Goal: Use online tool/utility: Utilize a website feature to perform a specific function

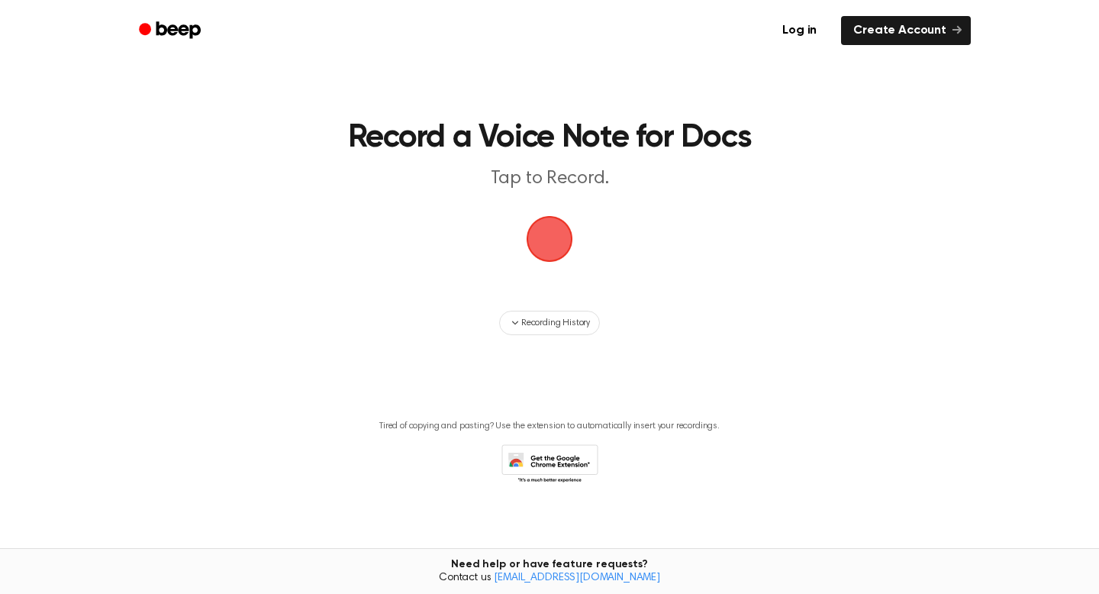
click at [549, 240] on span "button" at bounding box center [549, 239] width 43 height 43
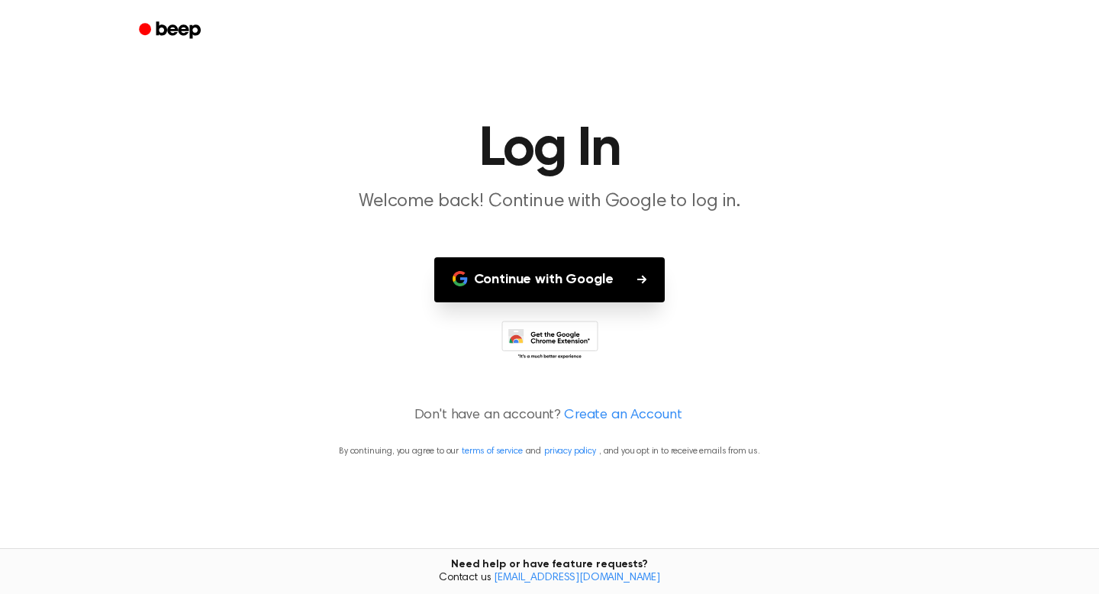
click at [554, 274] on button "Continue with Google" at bounding box center [549, 279] width 231 height 45
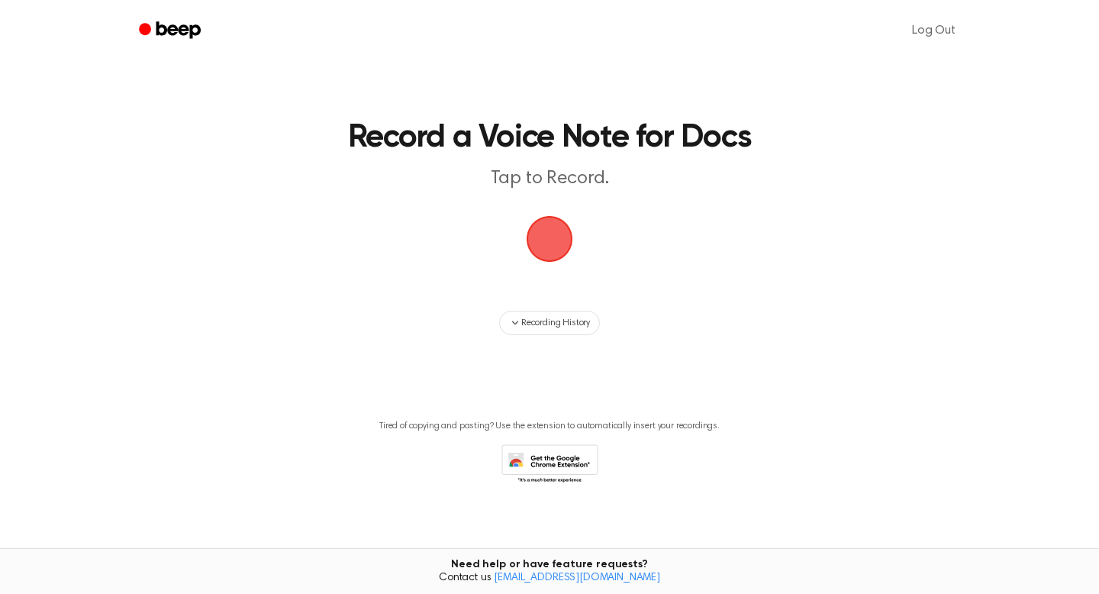
click at [551, 238] on span "button" at bounding box center [549, 239] width 43 height 43
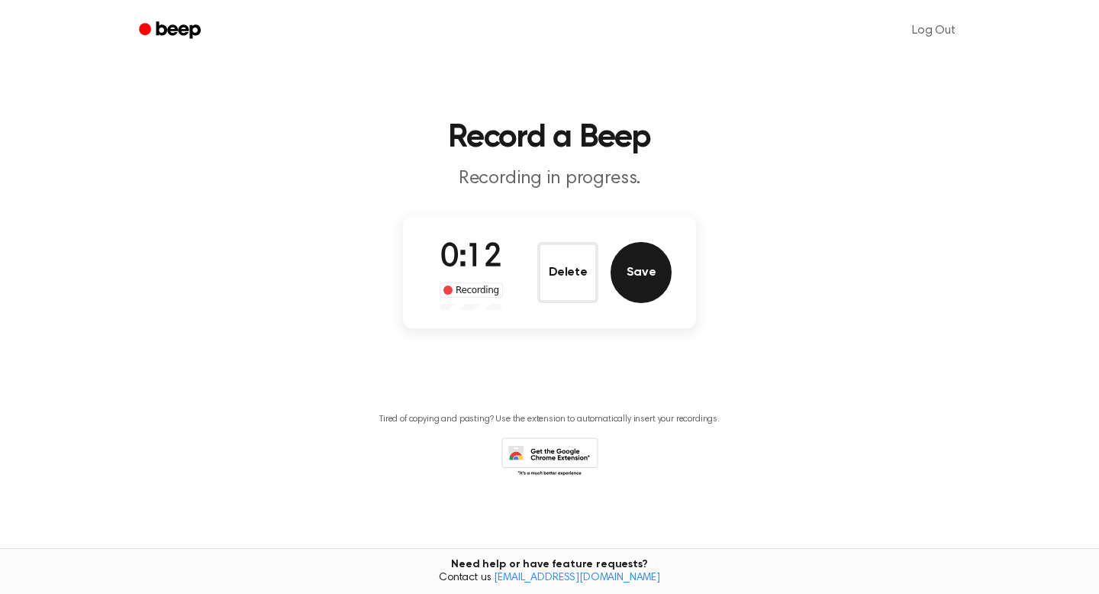
click at [660, 273] on button "Save" at bounding box center [641, 272] width 61 height 61
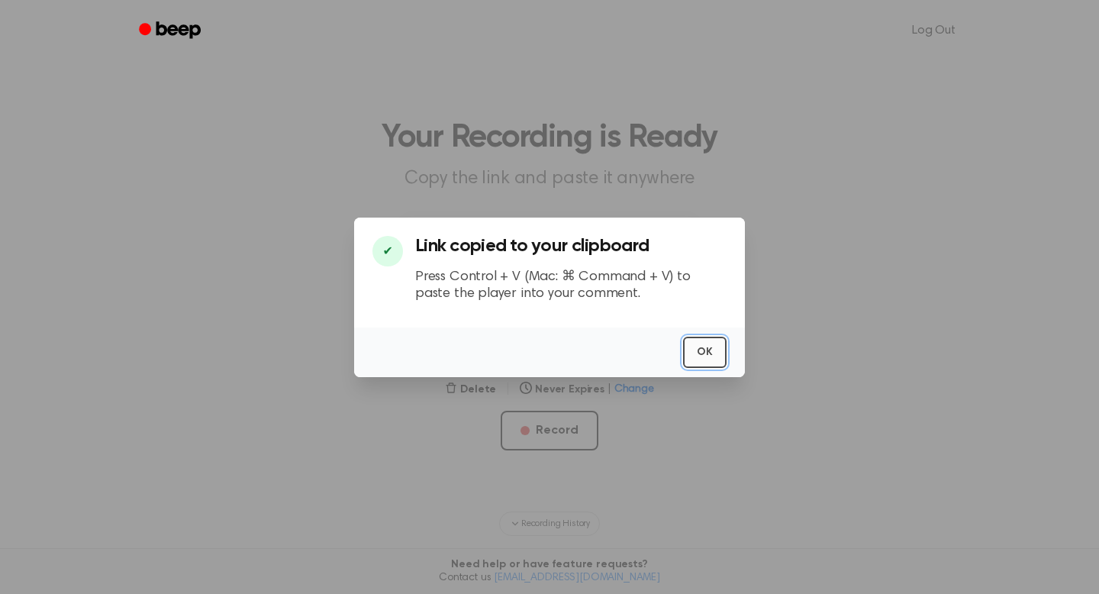
click at [699, 353] on button "OK" at bounding box center [705, 352] width 44 height 31
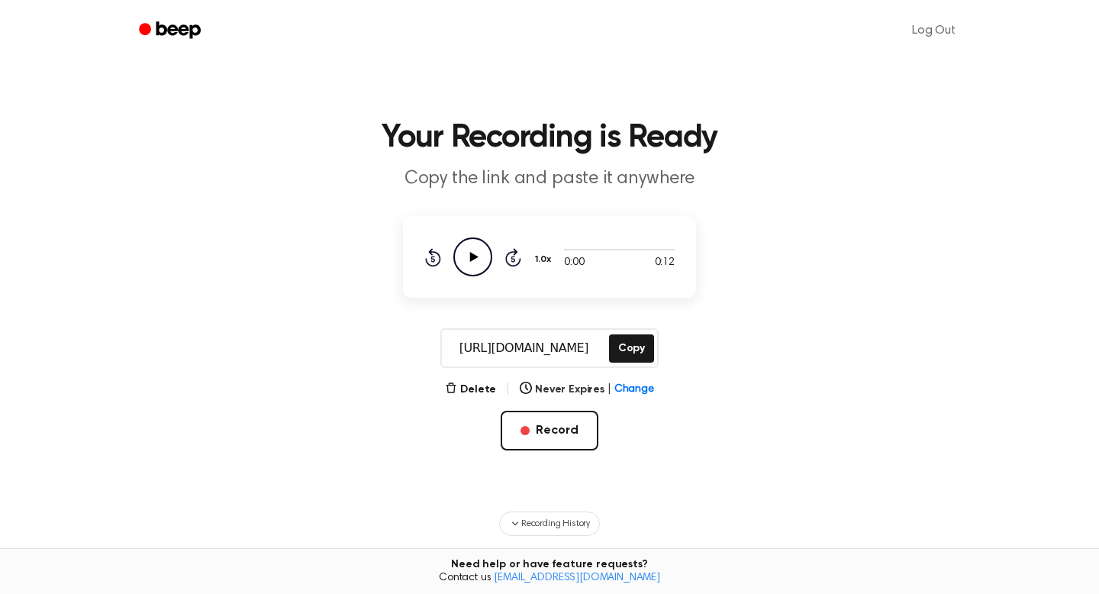
click at [466, 259] on icon "Play Audio" at bounding box center [472, 256] width 39 height 39
click at [472, 262] on icon "Pause Audio" at bounding box center [472, 256] width 39 height 39
click at [472, 262] on icon "Play Audio" at bounding box center [472, 256] width 39 height 39
click at [574, 385] on button "Never Expires | Change" at bounding box center [587, 390] width 134 height 16
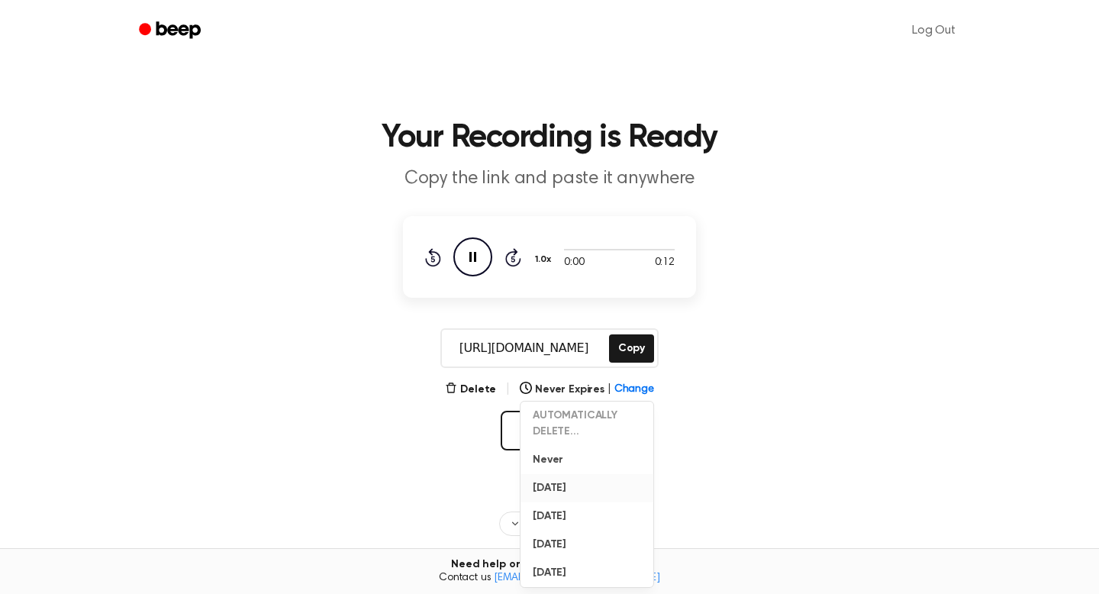
click at [576, 489] on button "In 1 Day" at bounding box center [587, 488] width 133 height 28
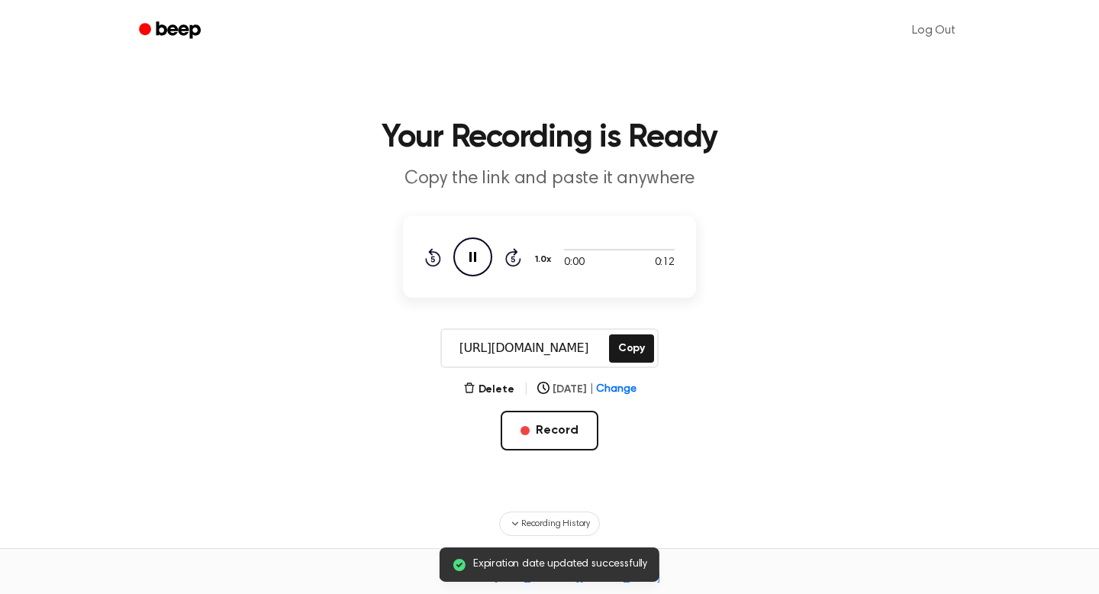
click at [578, 393] on button "In 1 Day | Change" at bounding box center [586, 390] width 98 height 16
click at [566, 510] on button "In 1 Week" at bounding box center [586, 516] width 109 height 28
click at [482, 389] on button "Delete" at bounding box center [488, 390] width 51 height 16
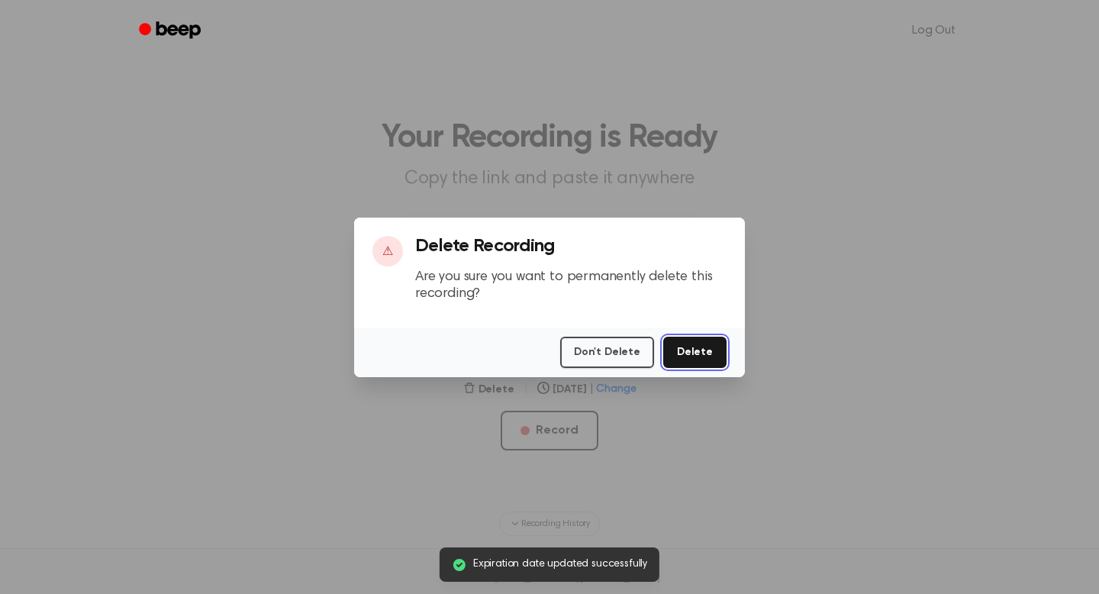
click at [723, 353] on button "Delete" at bounding box center [694, 352] width 63 height 31
